Goal: Information Seeking & Learning: Learn about a topic

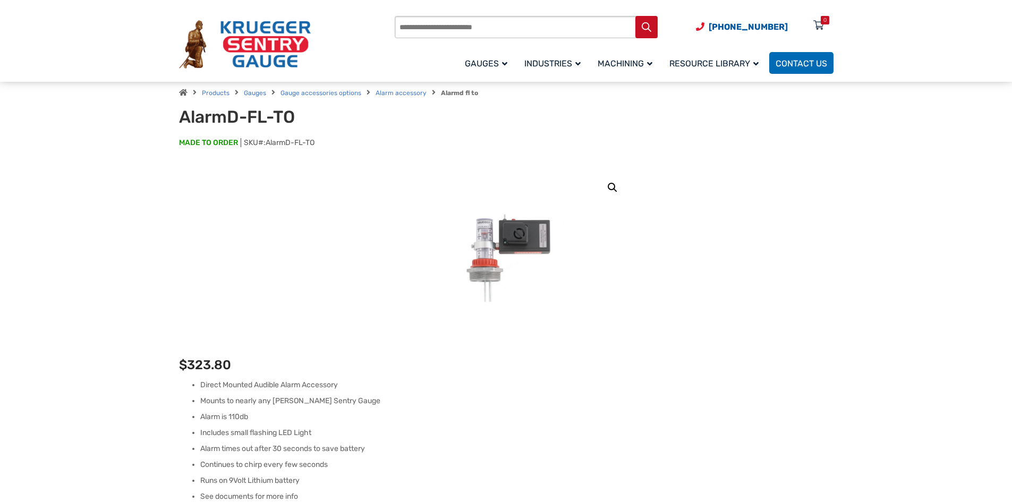
scroll to position [266, 0]
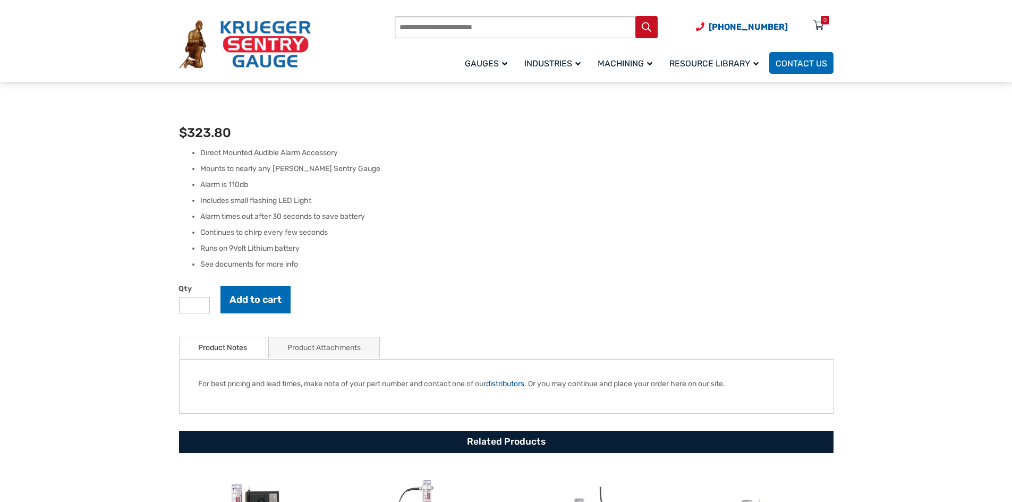
click at [304, 346] on link "Product Attachments" at bounding box center [323, 347] width 73 height 21
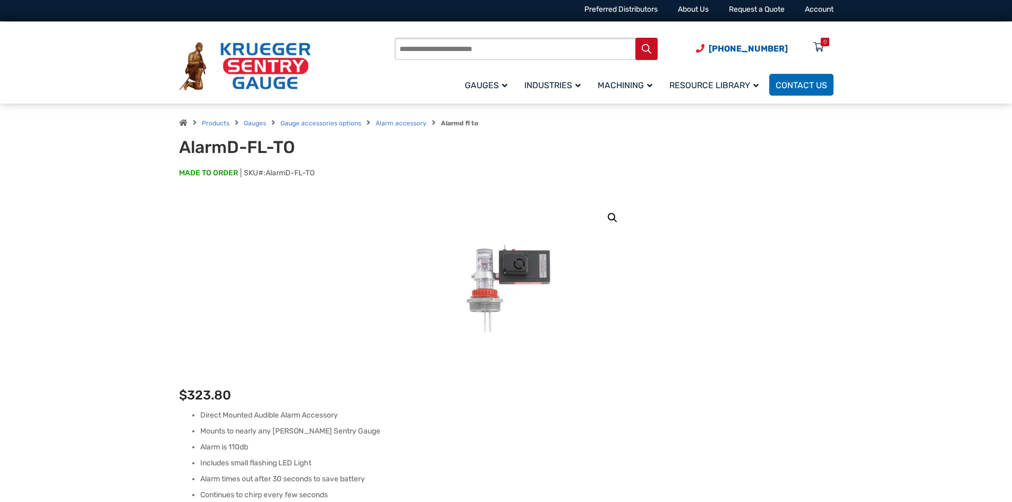
scroll to position [0, 0]
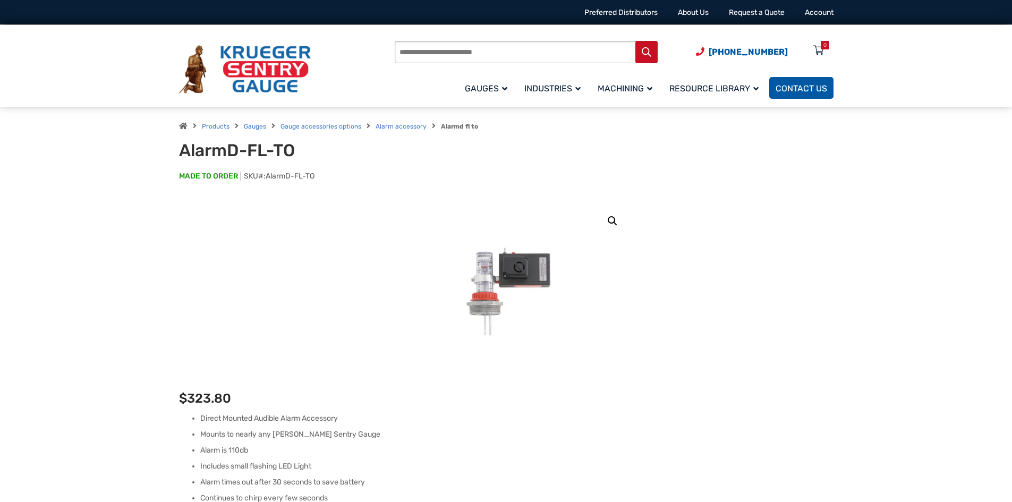
click at [805, 82] on link "Contact Us" at bounding box center [801, 88] width 64 height 22
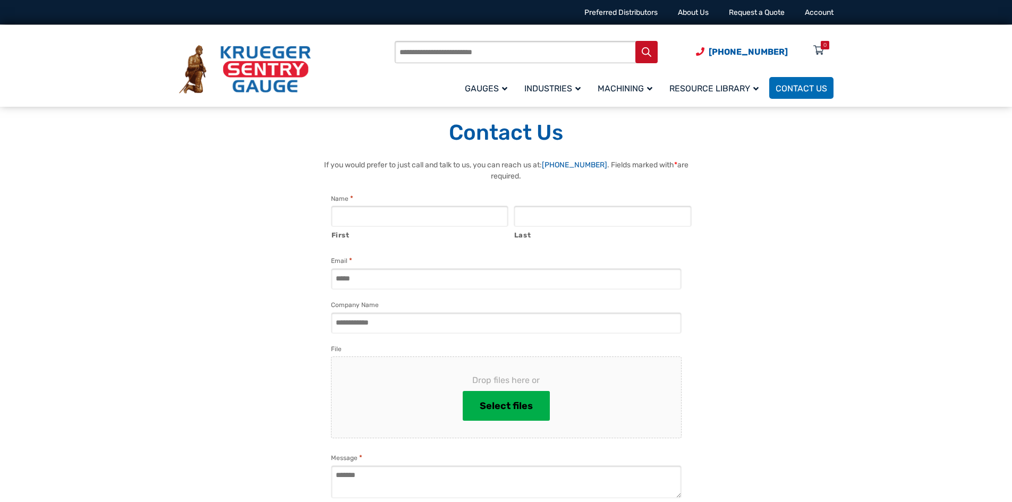
click at [250, 63] on img at bounding box center [245, 69] width 132 height 49
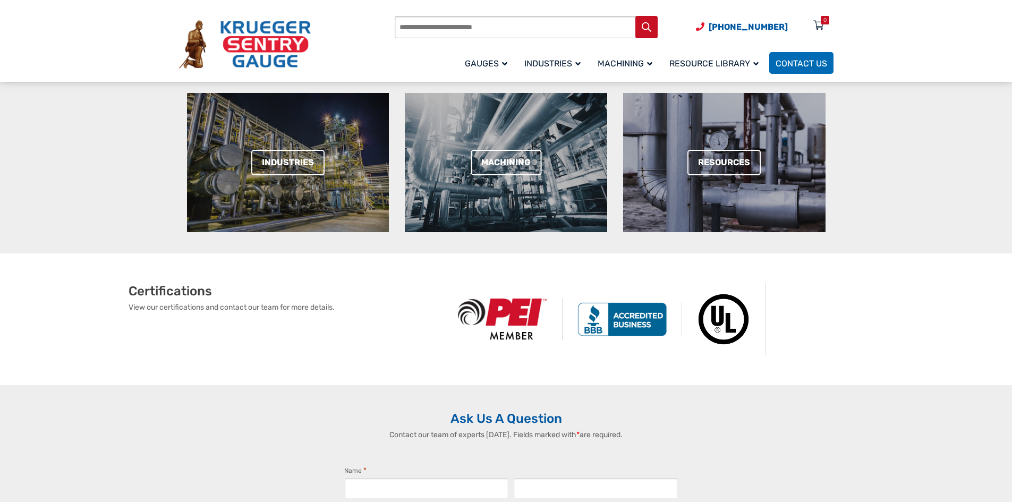
scroll to position [531, 0]
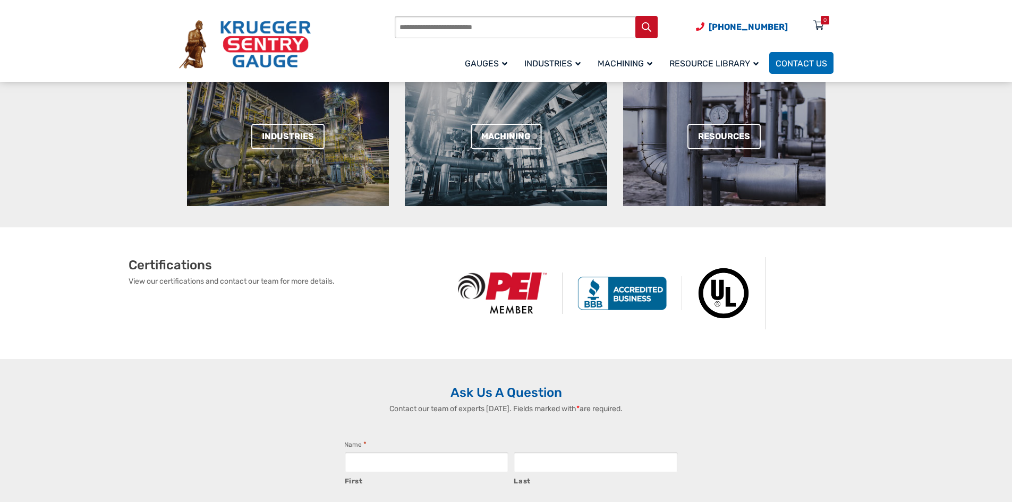
click at [716, 298] on img at bounding box center [723, 293] width 83 height 72
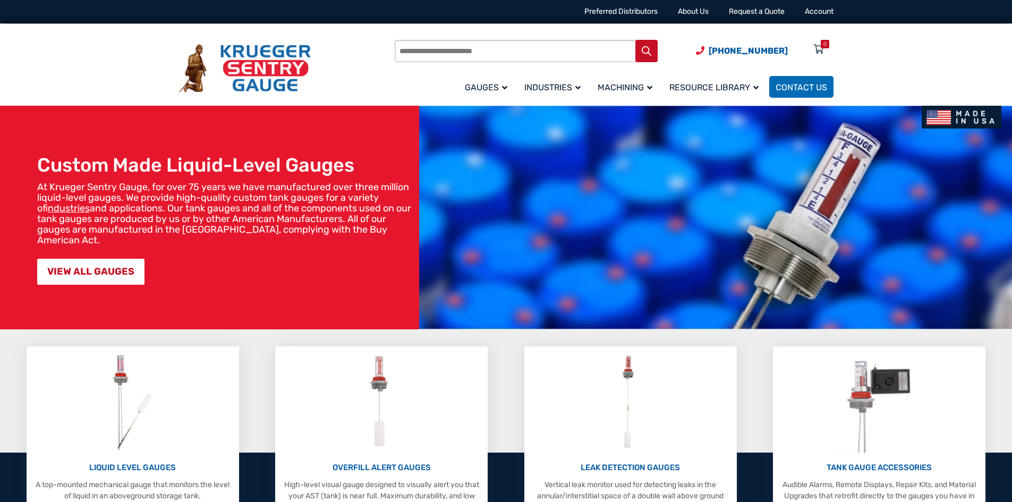
scroll to position [0, 0]
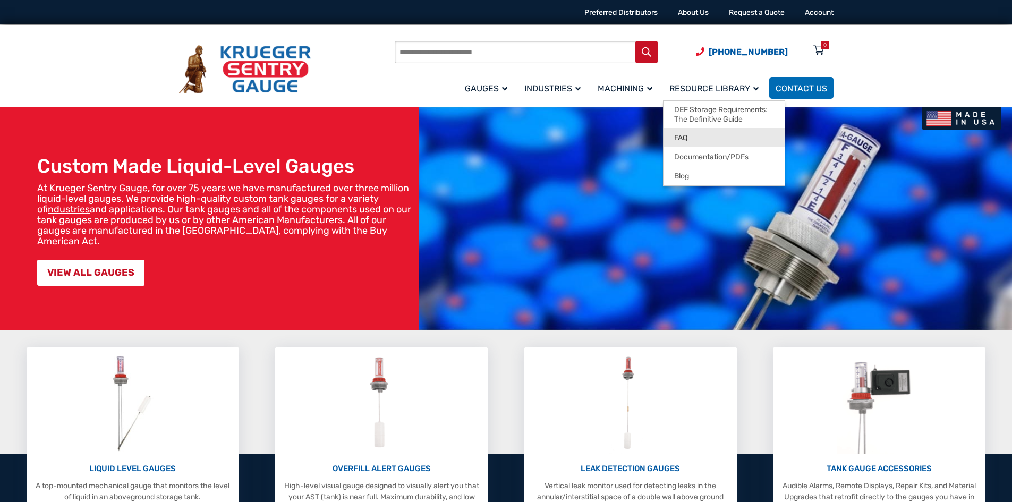
click at [674, 139] on link "FAQ" at bounding box center [724, 137] width 121 height 19
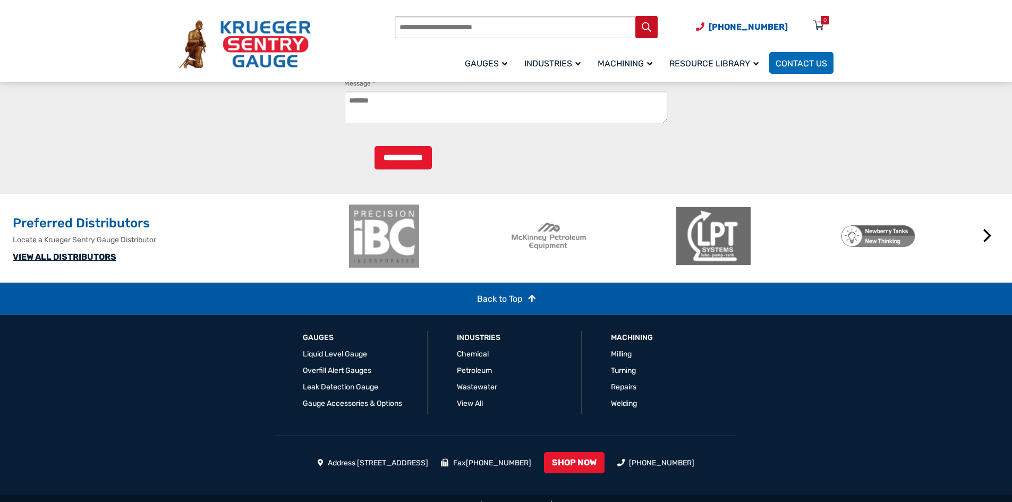
scroll to position [1009, 0]
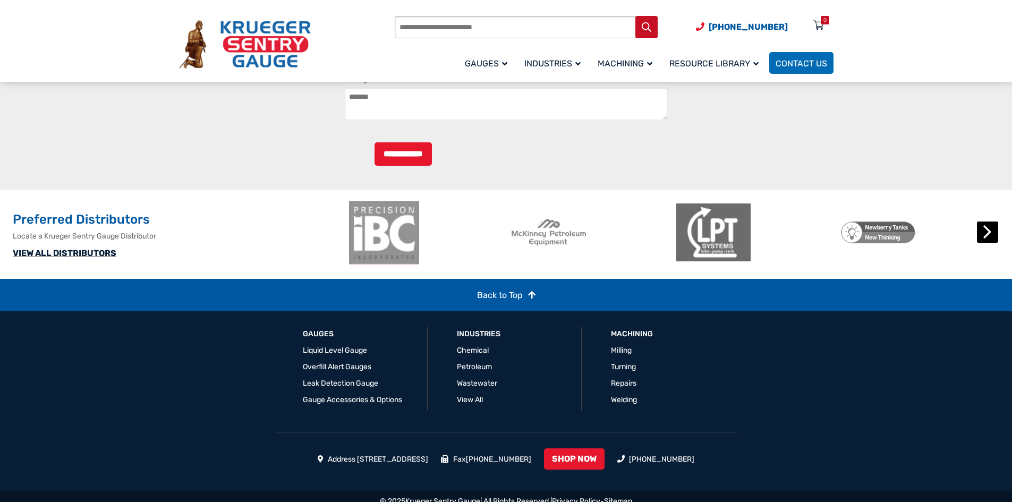
click at [988, 243] on button "Next" at bounding box center [987, 232] width 21 height 21
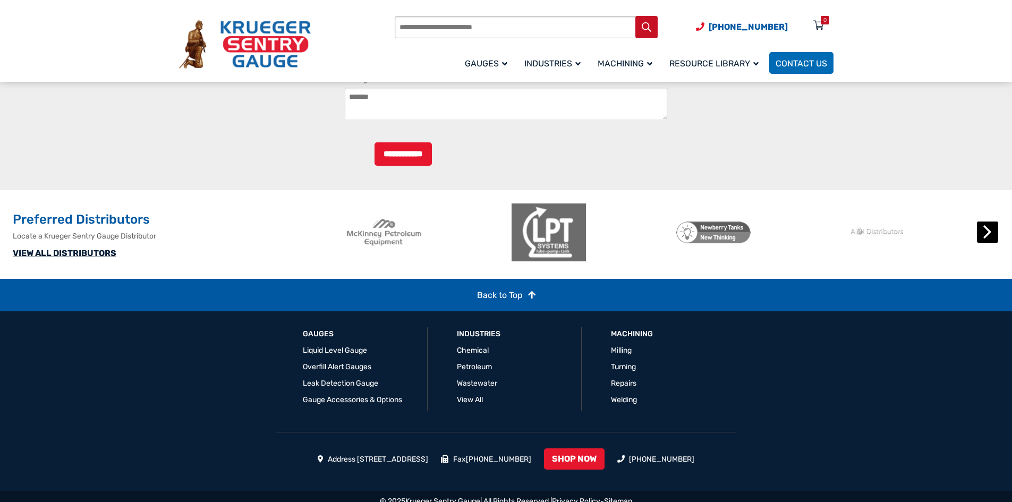
click at [988, 243] on button "Next" at bounding box center [987, 232] width 21 height 21
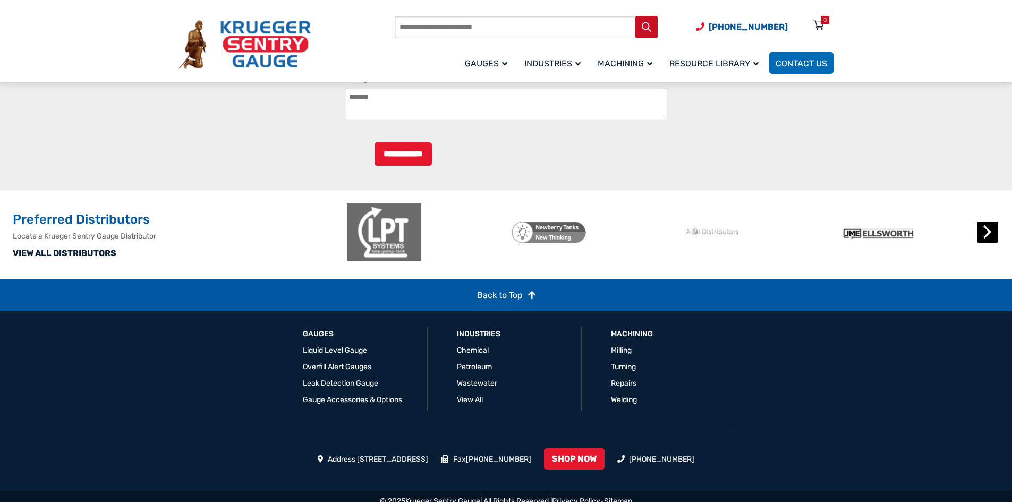
click at [988, 243] on button "Next" at bounding box center [987, 232] width 21 height 21
